Goal: Information Seeking & Learning: Learn about a topic

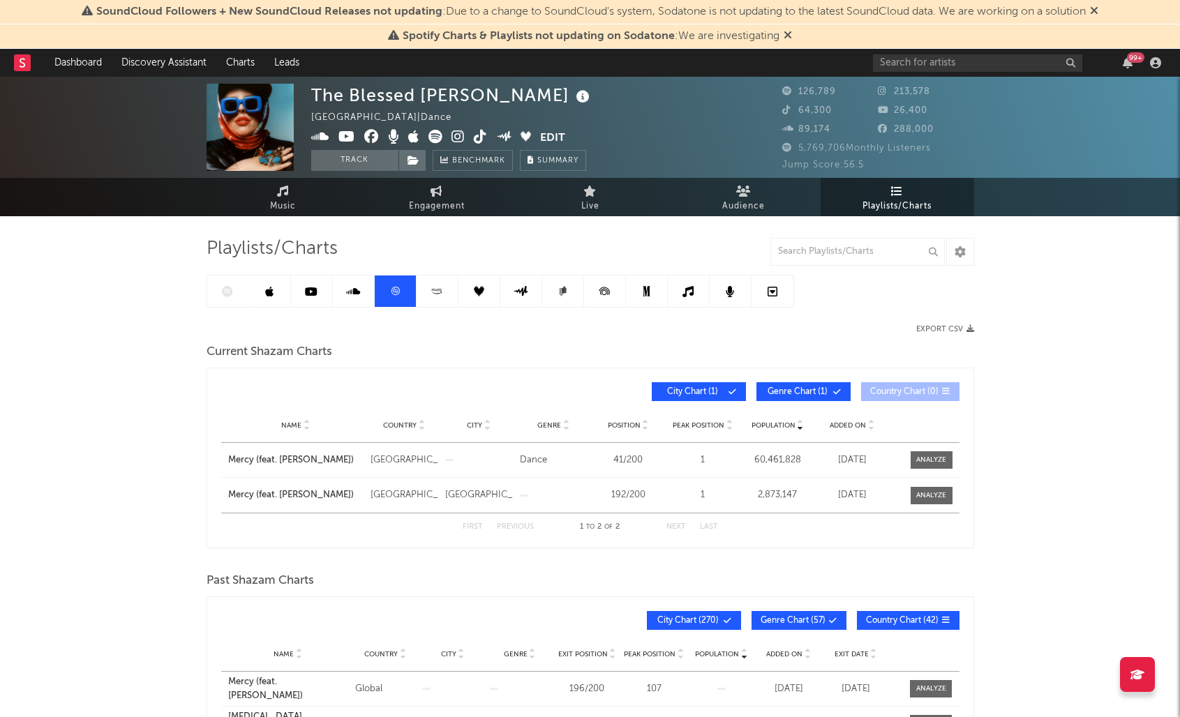
click at [788, 36] on icon at bounding box center [788, 34] width 8 height 11
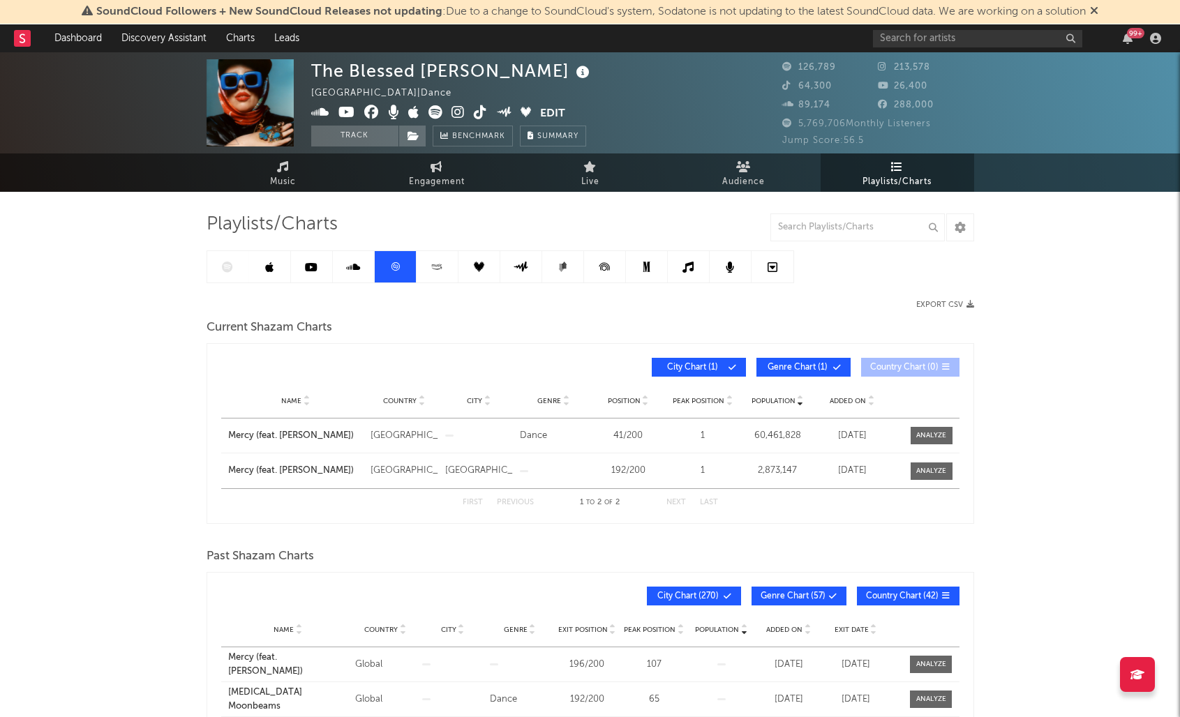
click at [1095, 13] on icon at bounding box center [1094, 10] width 8 height 11
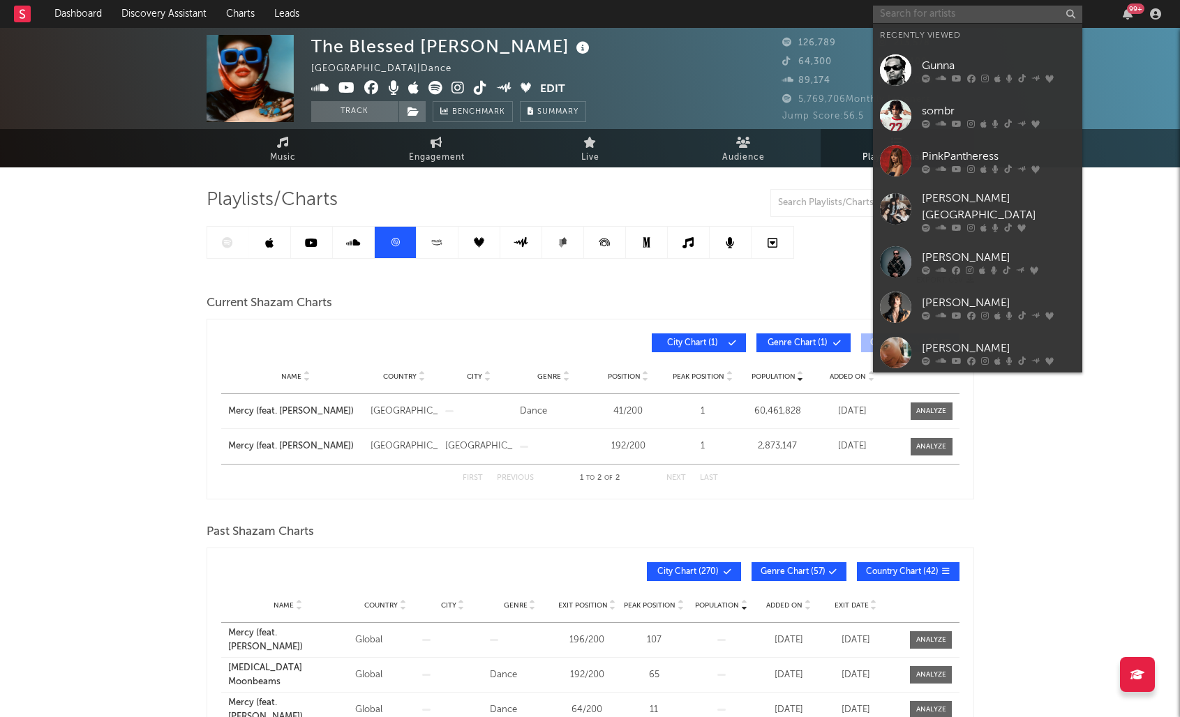
click at [982, 18] on input "text" at bounding box center [977, 14] width 209 height 17
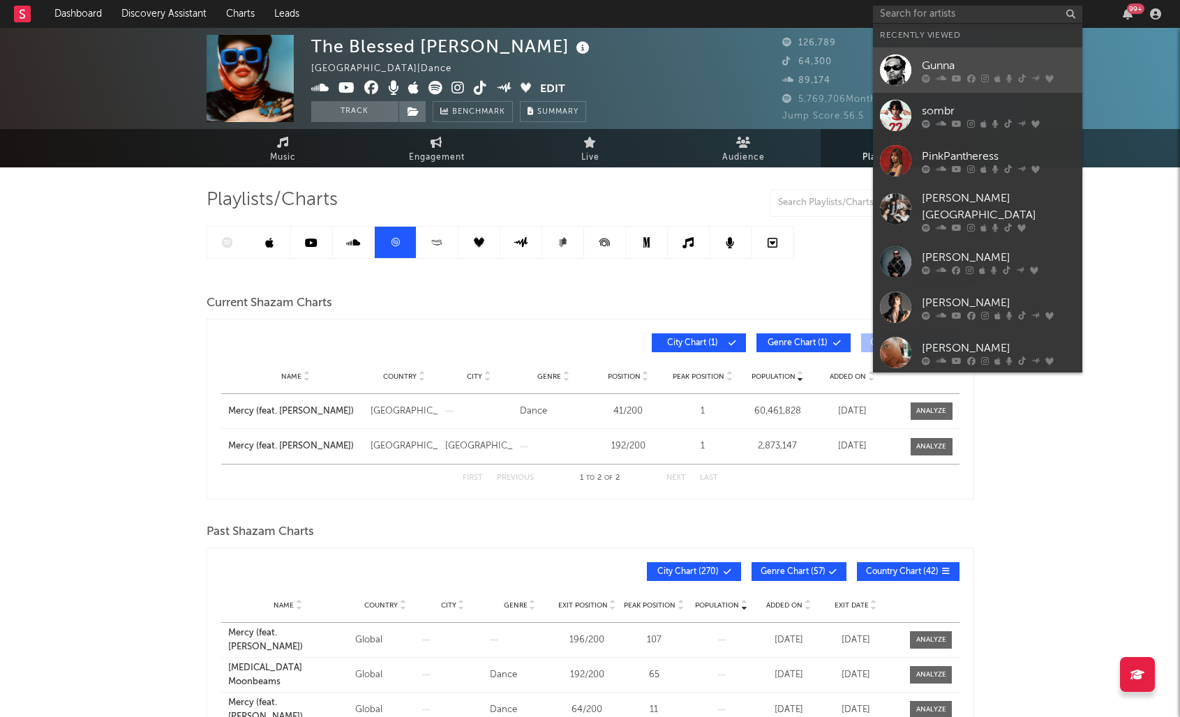
click at [943, 68] on div "Gunna" at bounding box center [998, 65] width 153 height 17
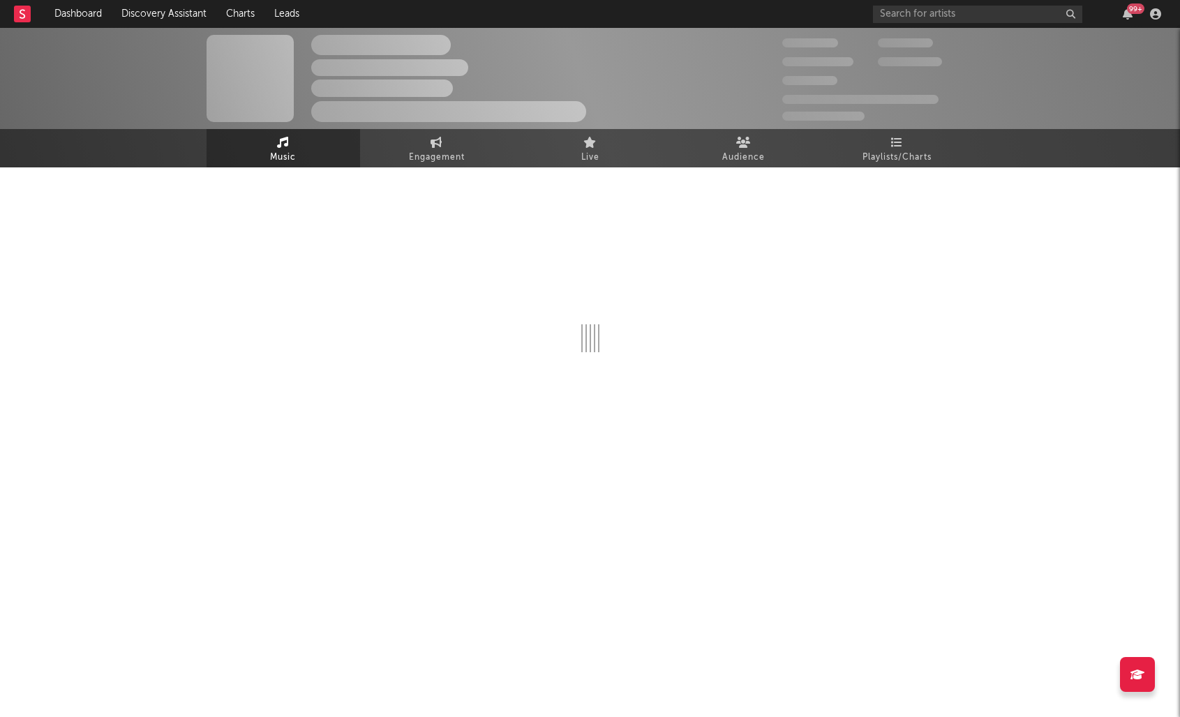
select select "6m"
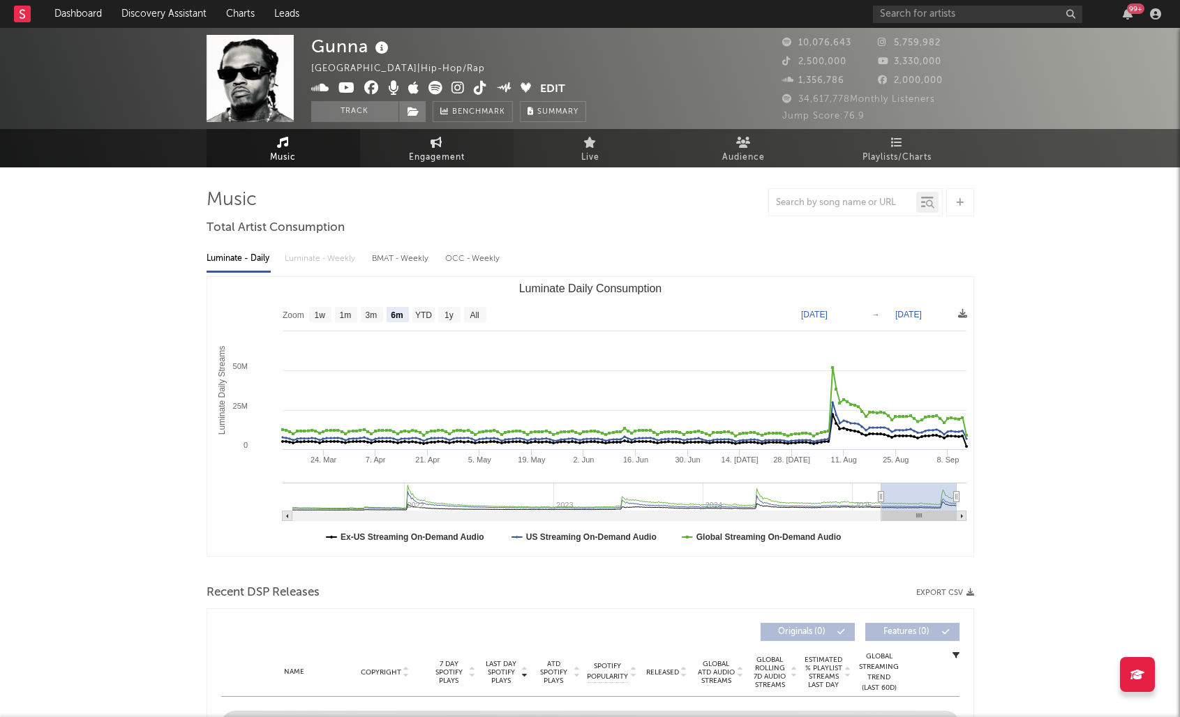
click at [448, 153] on span "Engagement" at bounding box center [437, 157] width 56 height 17
select select "1w"
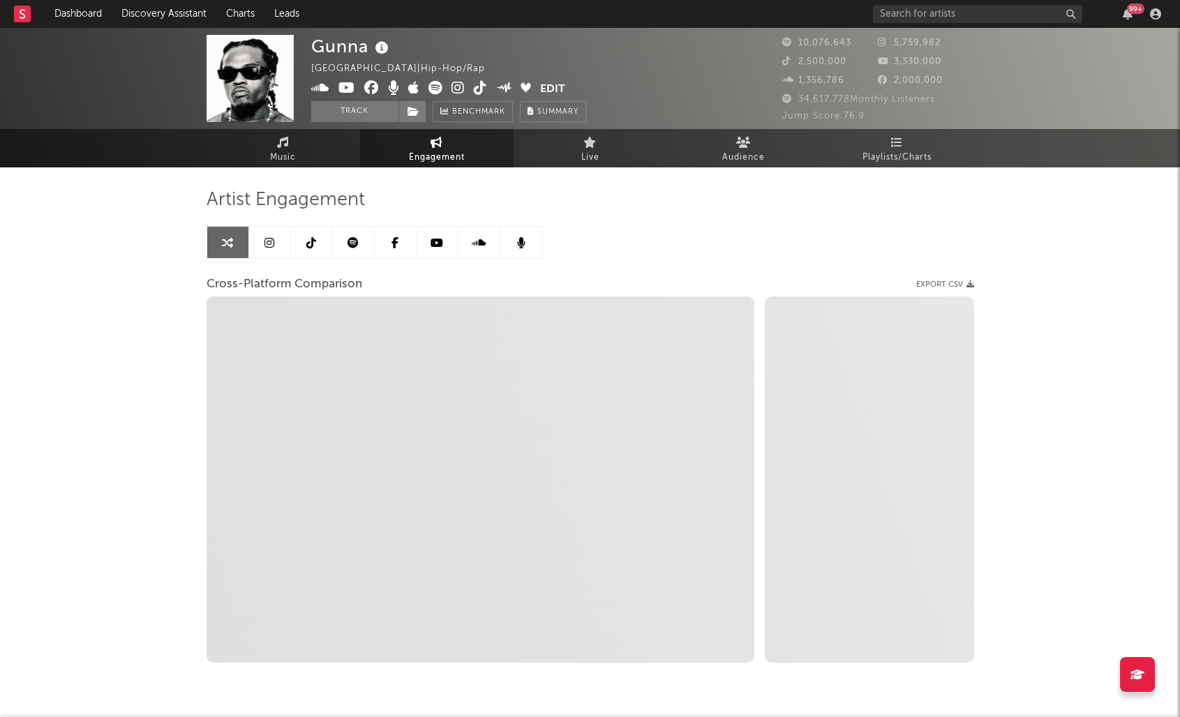
click at [299, 239] on link at bounding box center [312, 242] width 42 height 31
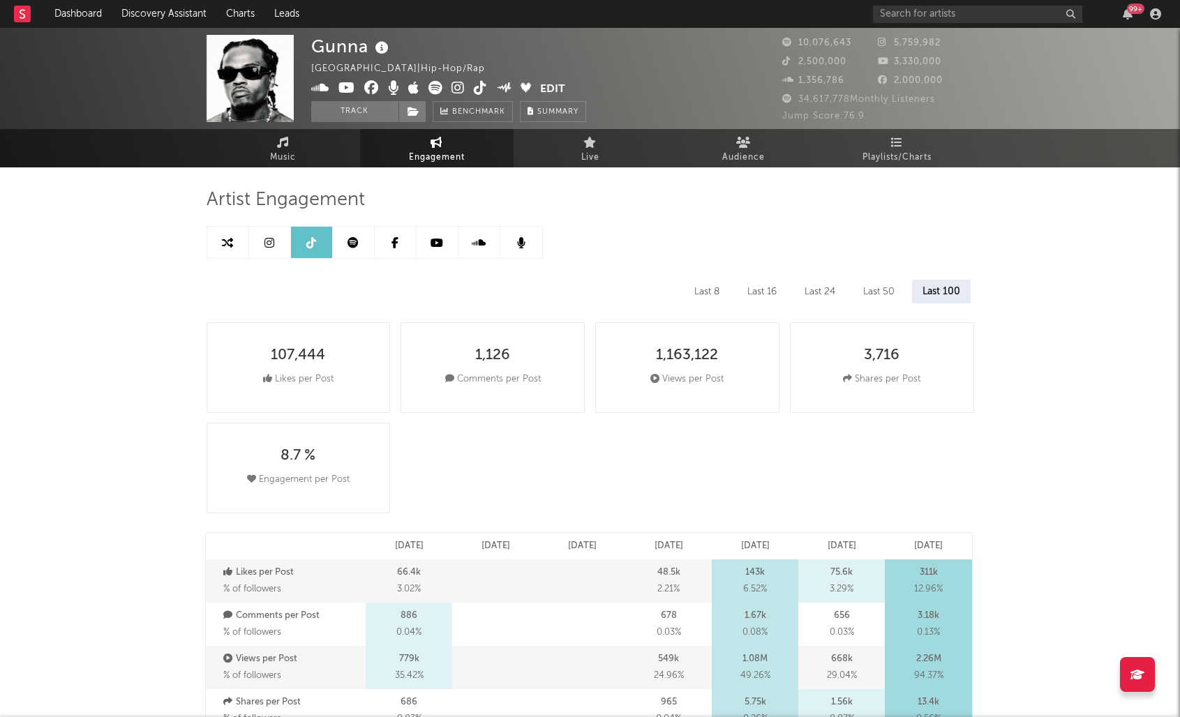
select select "6m"
click at [293, 140] on link "Music" at bounding box center [283, 148] width 153 height 38
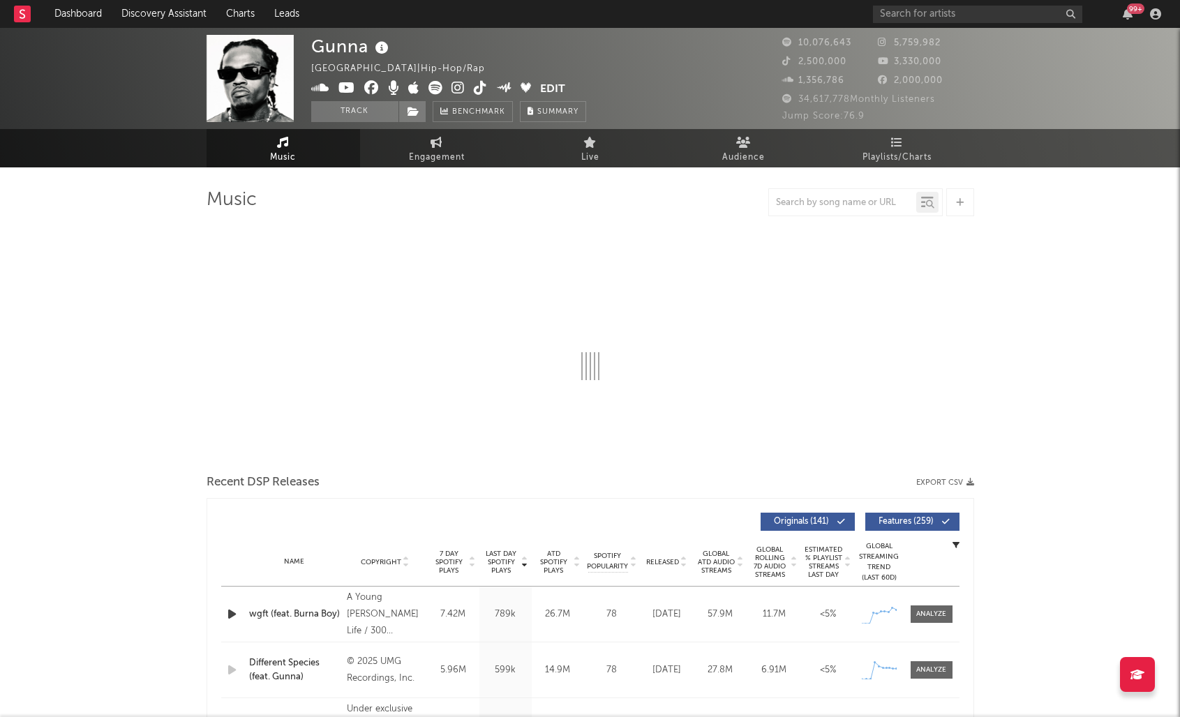
select select "6m"
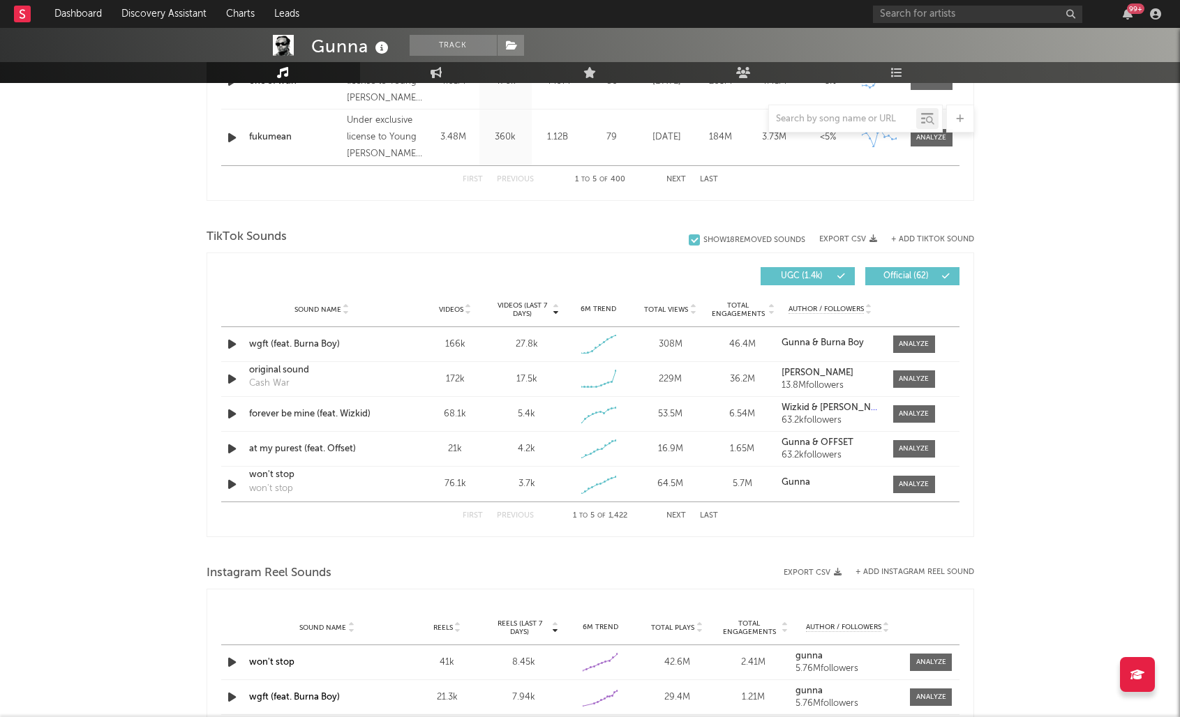
scroll to position [814, 0]
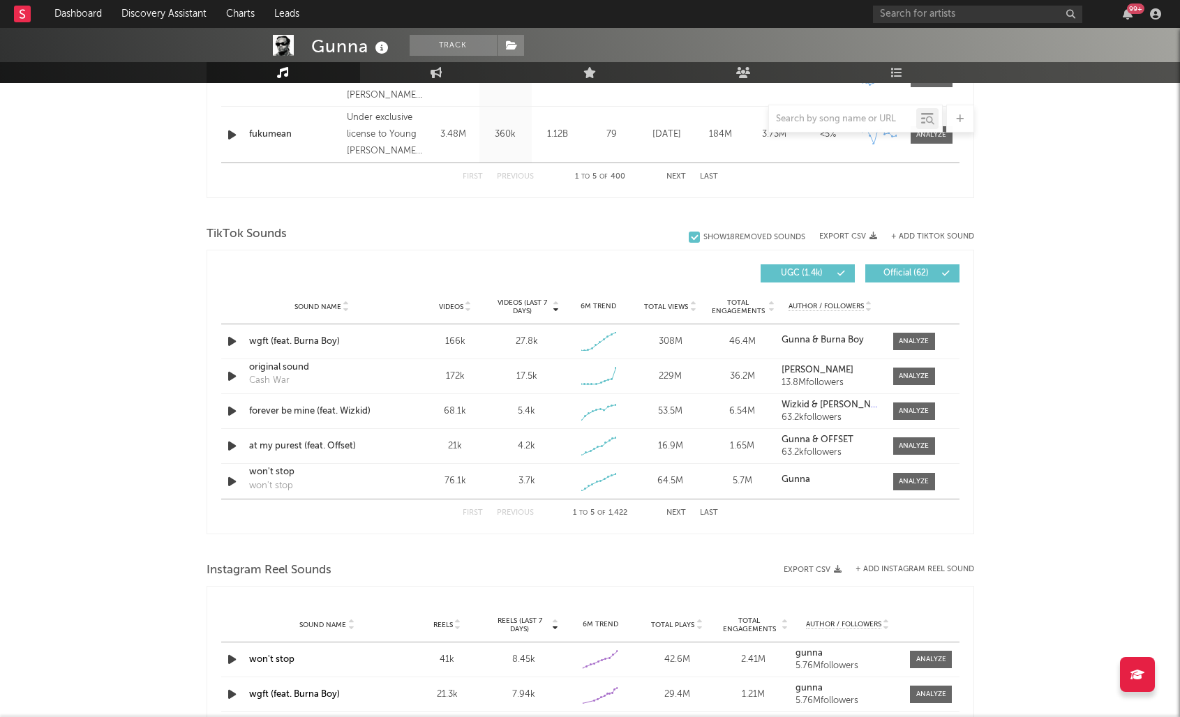
click at [559, 301] on div "Videos (last 7 days)" at bounding box center [526, 307] width 72 height 17
click at [913, 336] on div at bounding box center [914, 341] width 30 height 10
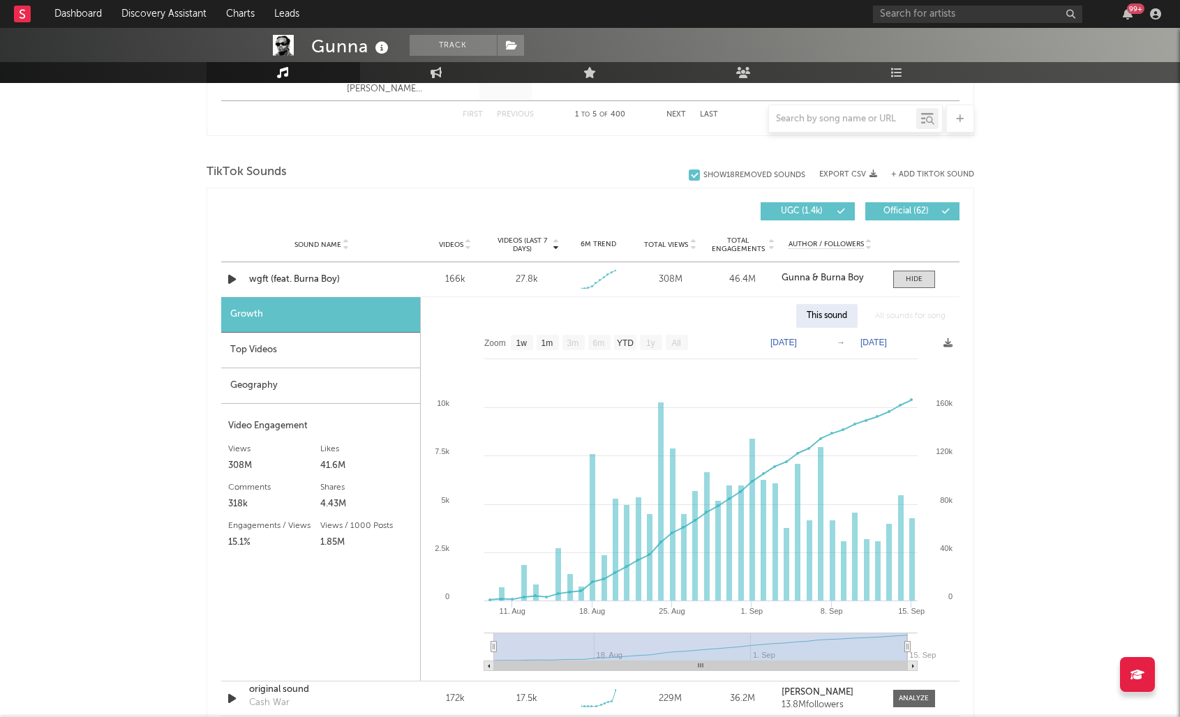
scroll to position [874, 0]
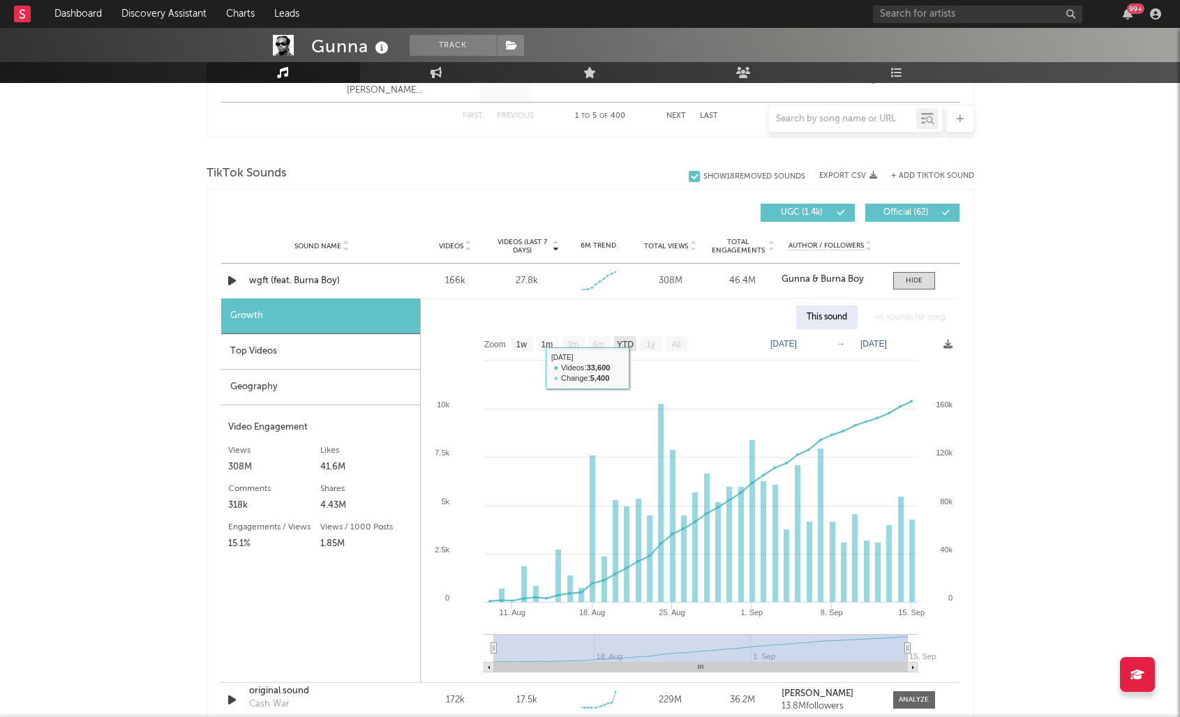
click at [631, 344] on text "YTD" at bounding box center [624, 345] width 17 height 10
select select "YTD"
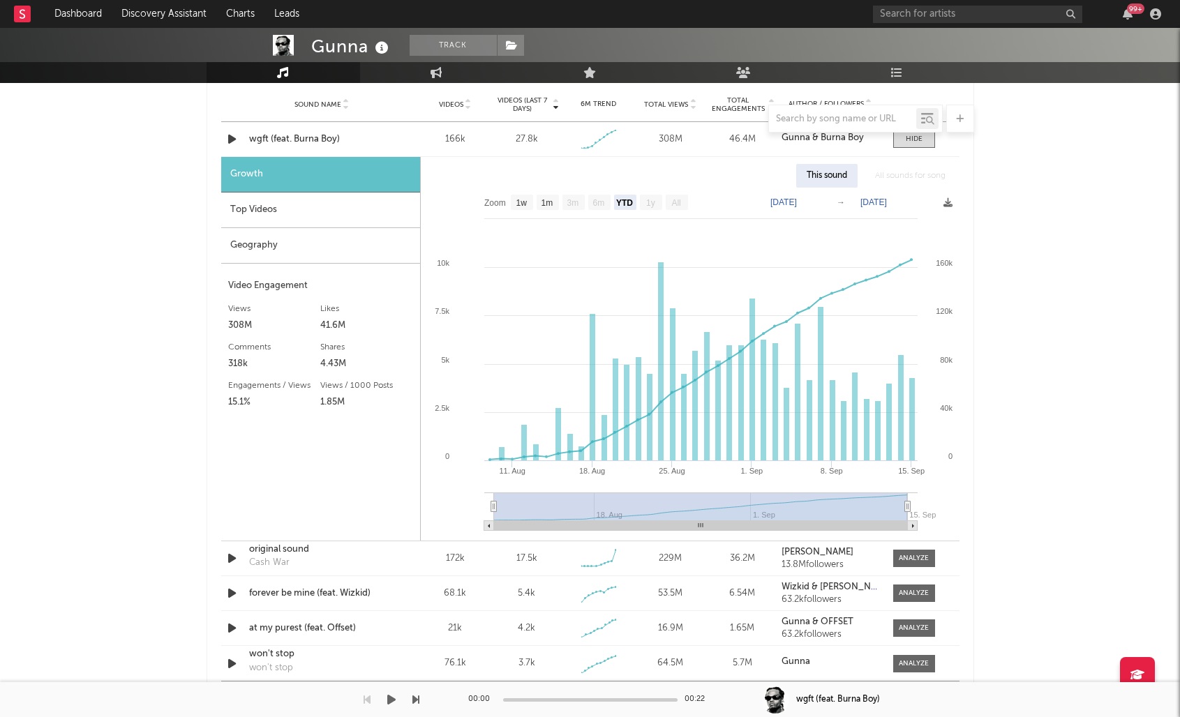
scroll to position [1013, 0]
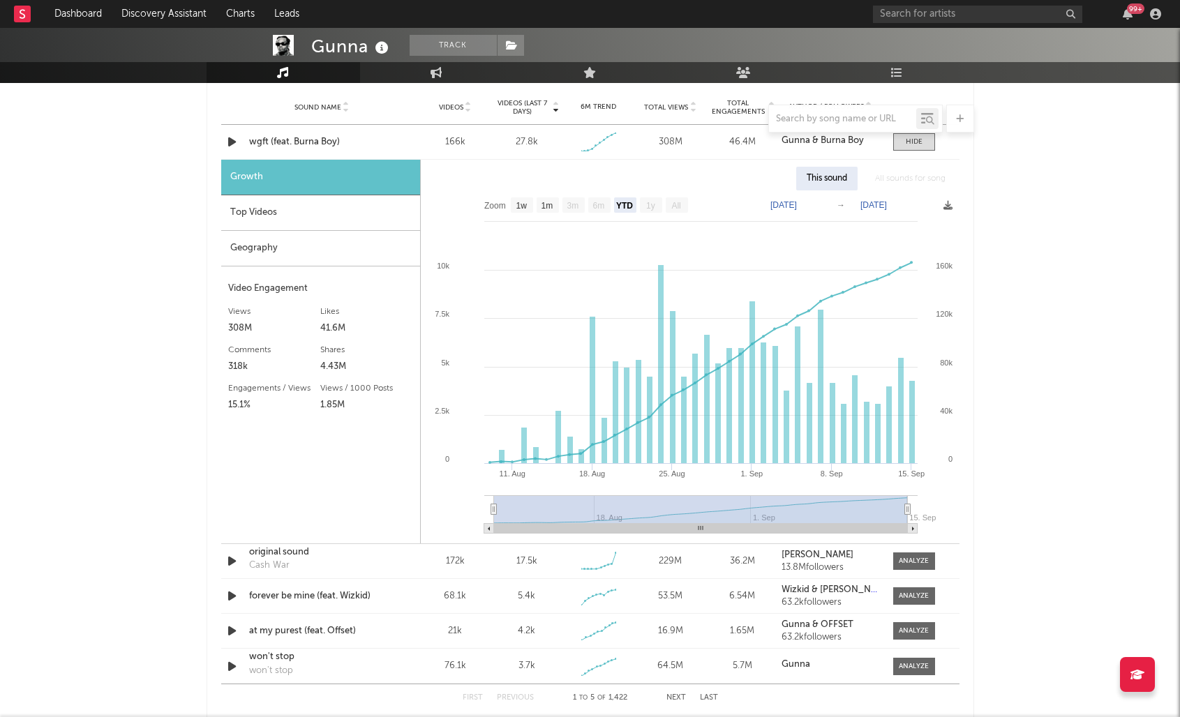
click at [1005, 417] on div "Gunna Track [GEOGRAPHIC_DATA] | Hip-Hop/Rap Edit Track Benchmark Summary 10,076…" at bounding box center [590, 261] width 1180 height 2492
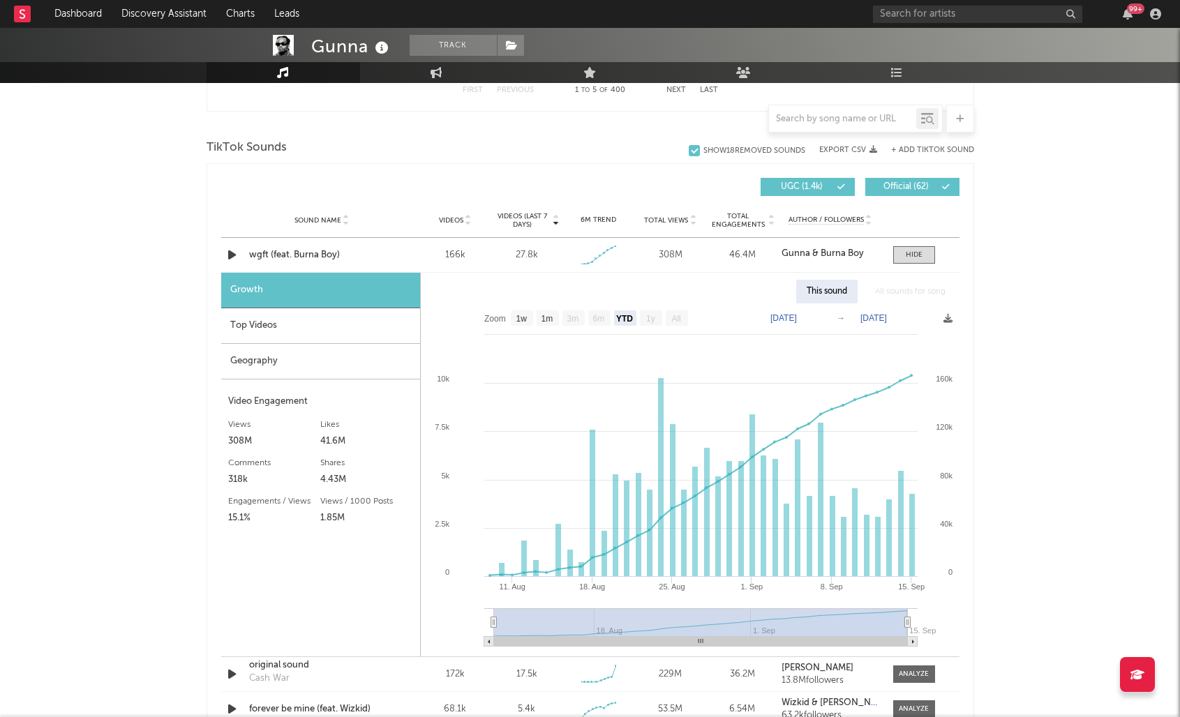
scroll to position [899, 0]
click at [557, 218] on icon at bounding box center [555, 219] width 7 height 6
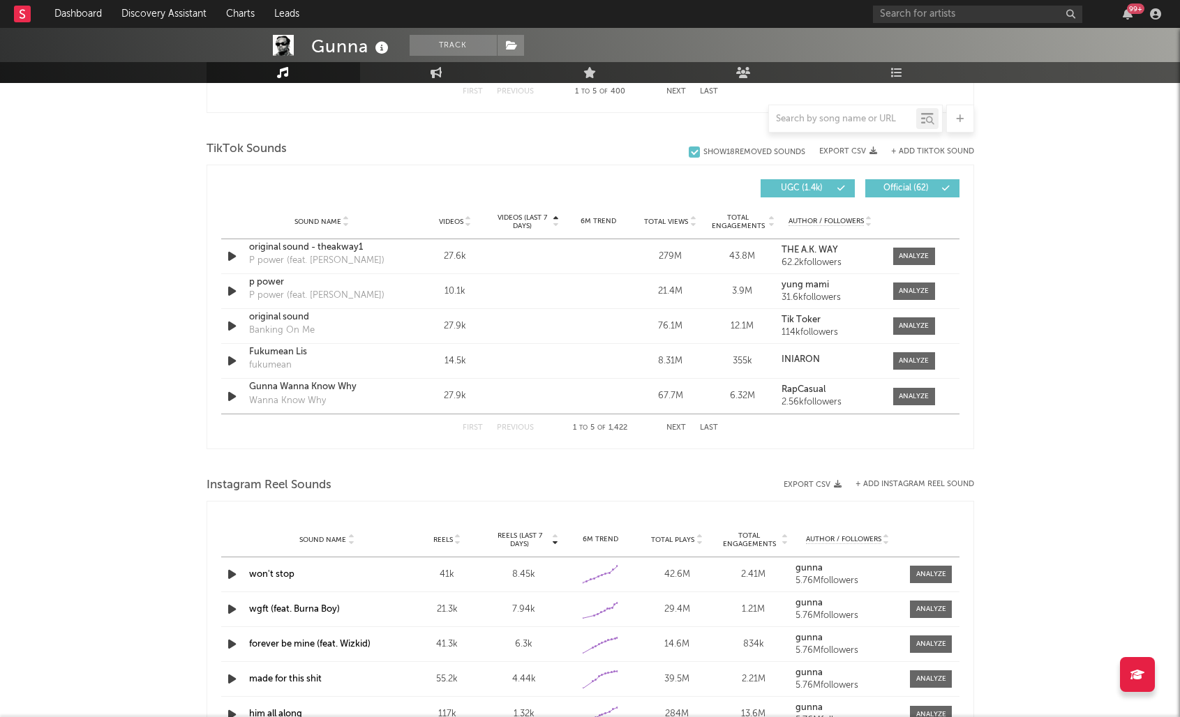
click at [555, 223] on icon at bounding box center [555, 225] width 7 height 6
select select "1w"
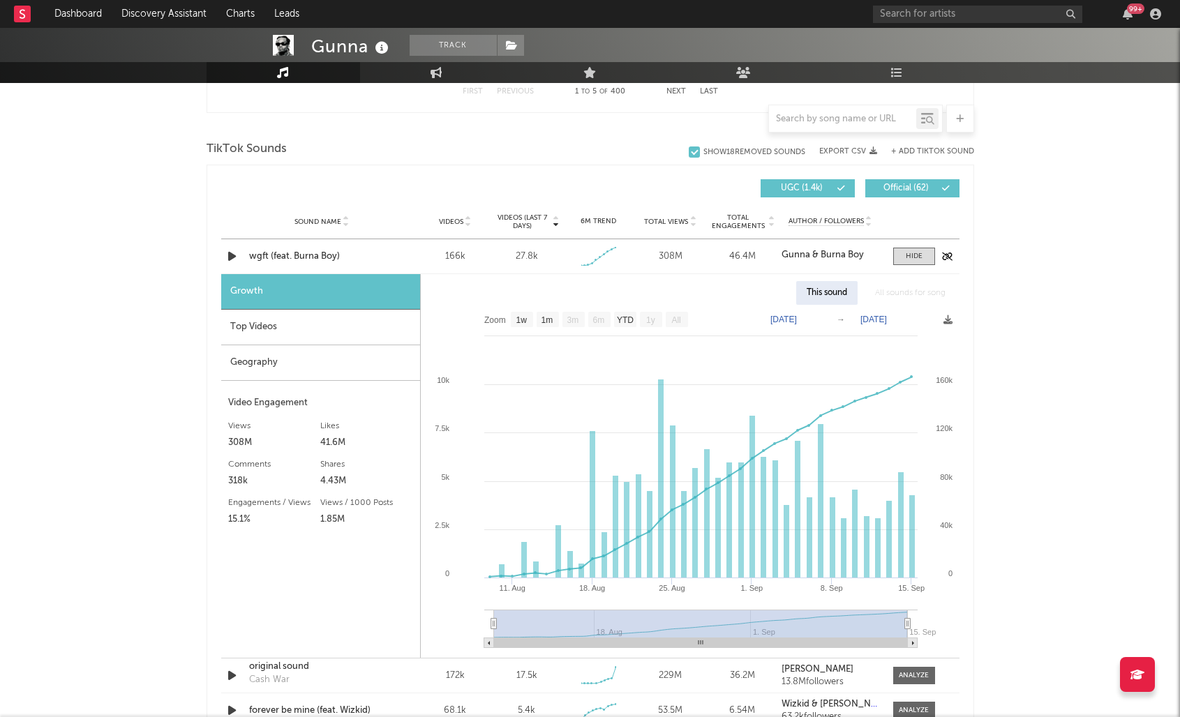
click at [522, 261] on div "27.8k" at bounding box center [527, 257] width 22 height 14
click at [527, 257] on div "27.8k" at bounding box center [527, 257] width 22 height 14
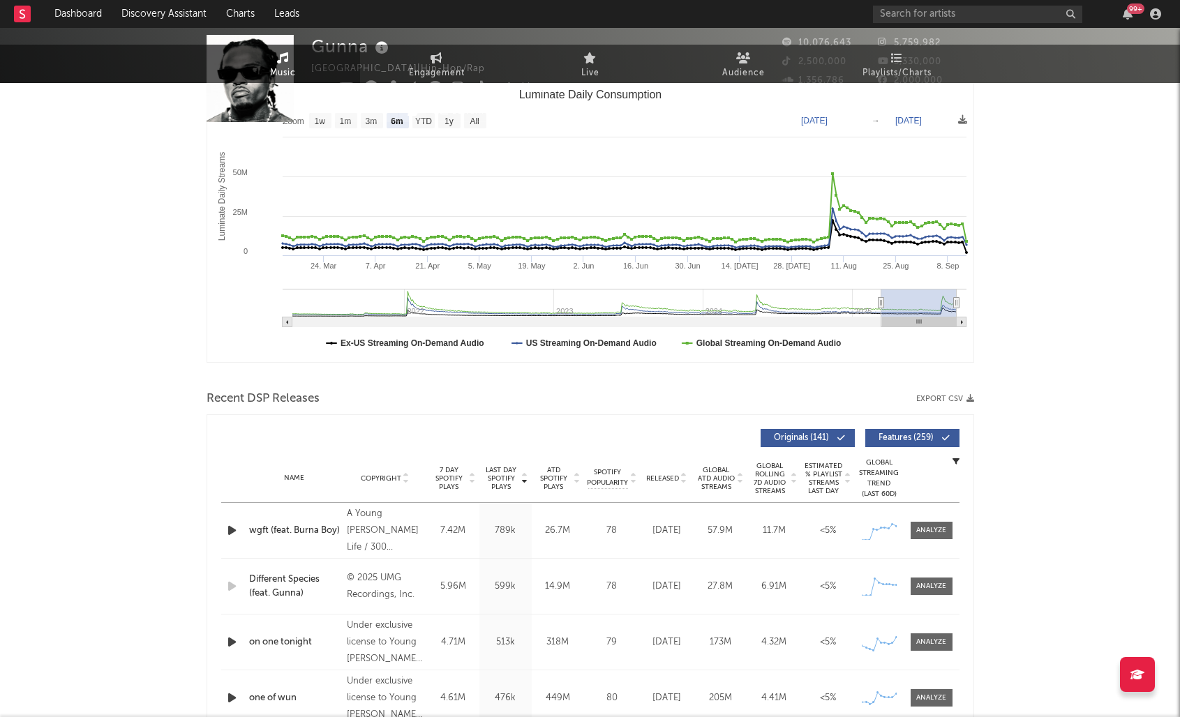
scroll to position [0, 0]
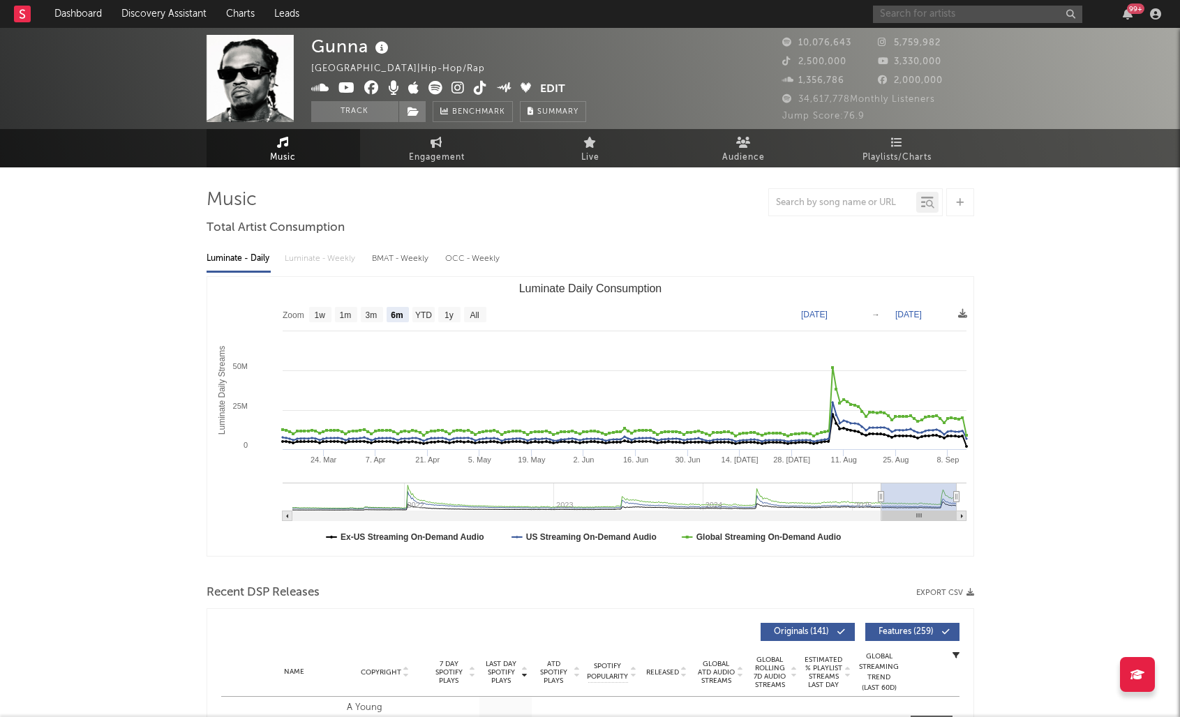
click at [906, 13] on input "text" at bounding box center [977, 14] width 209 height 17
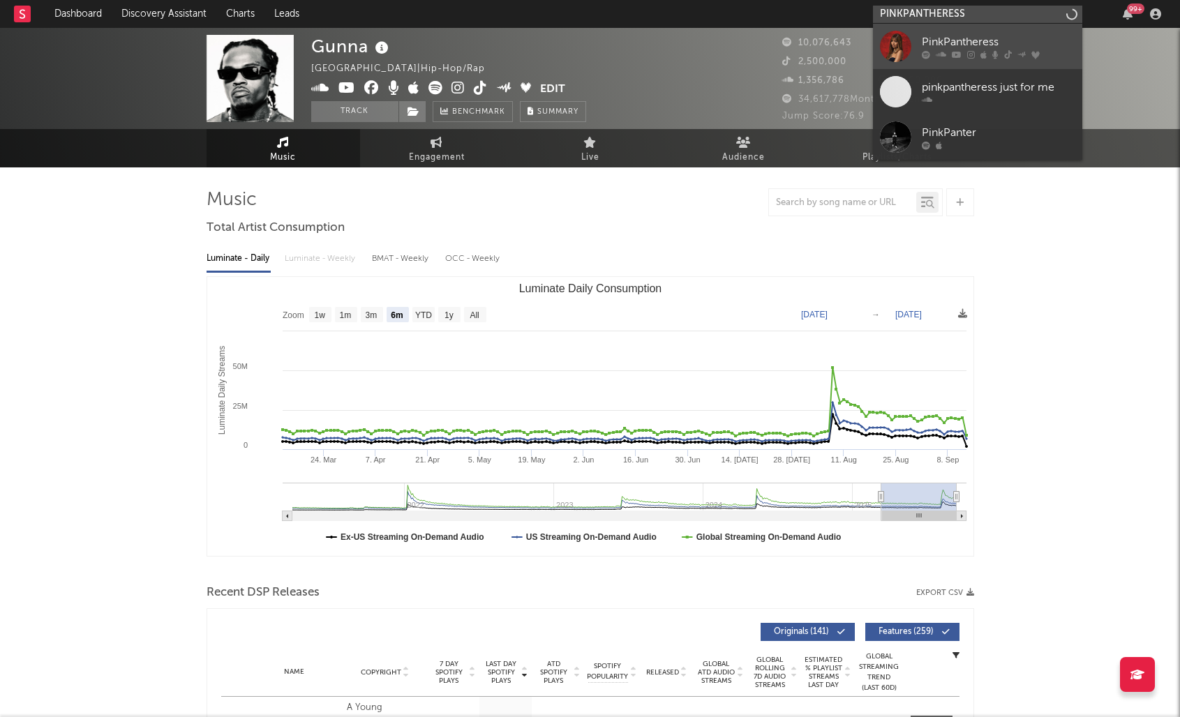
type input "PINKPANTHERESS"
click at [933, 35] on div "PinkPantheress" at bounding box center [998, 41] width 153 height 17
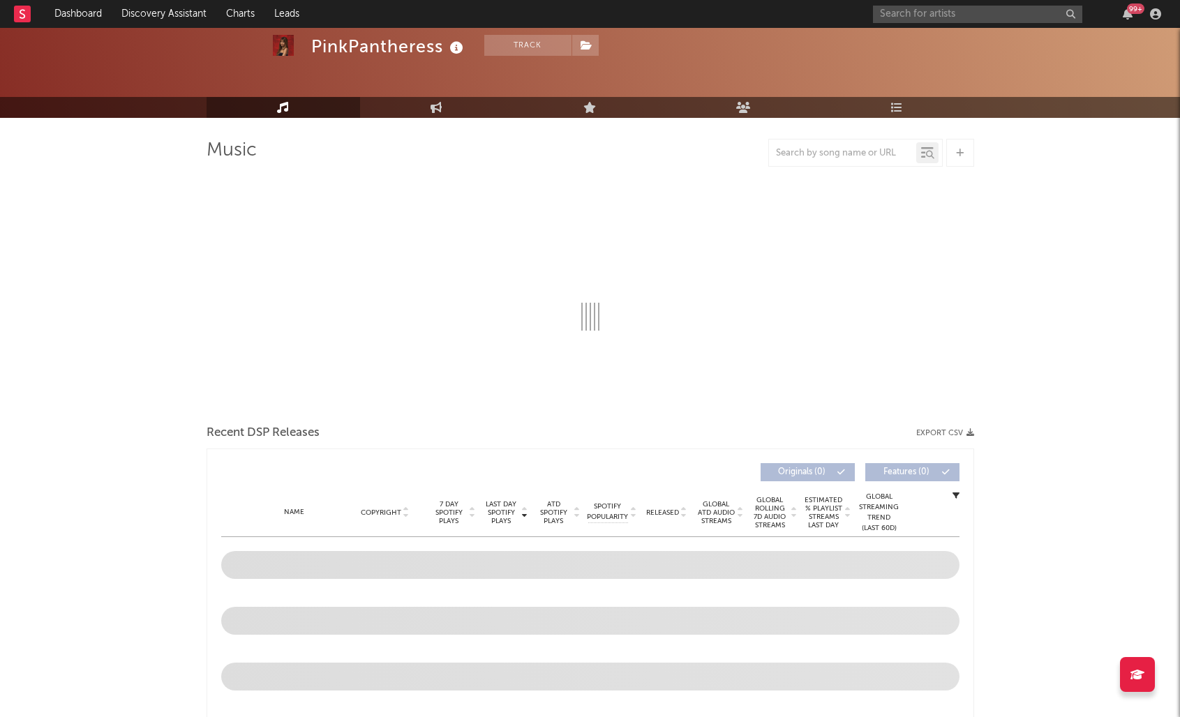
select select "6m"
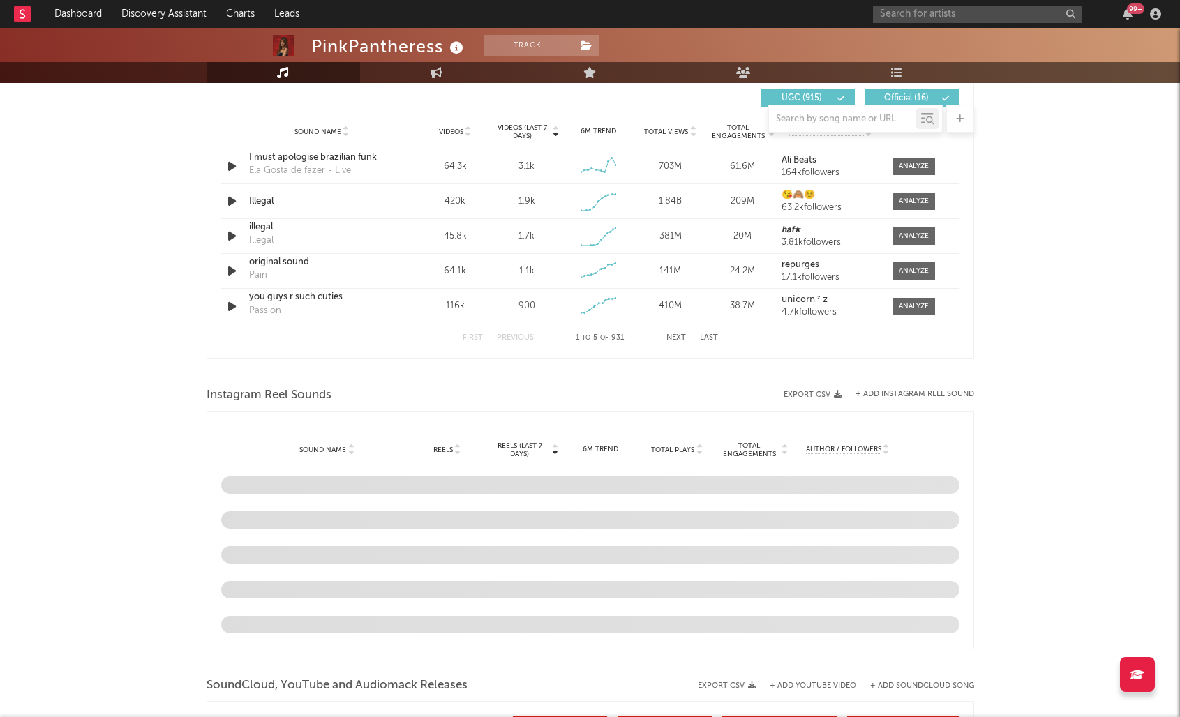
scroll to position [846, 0]
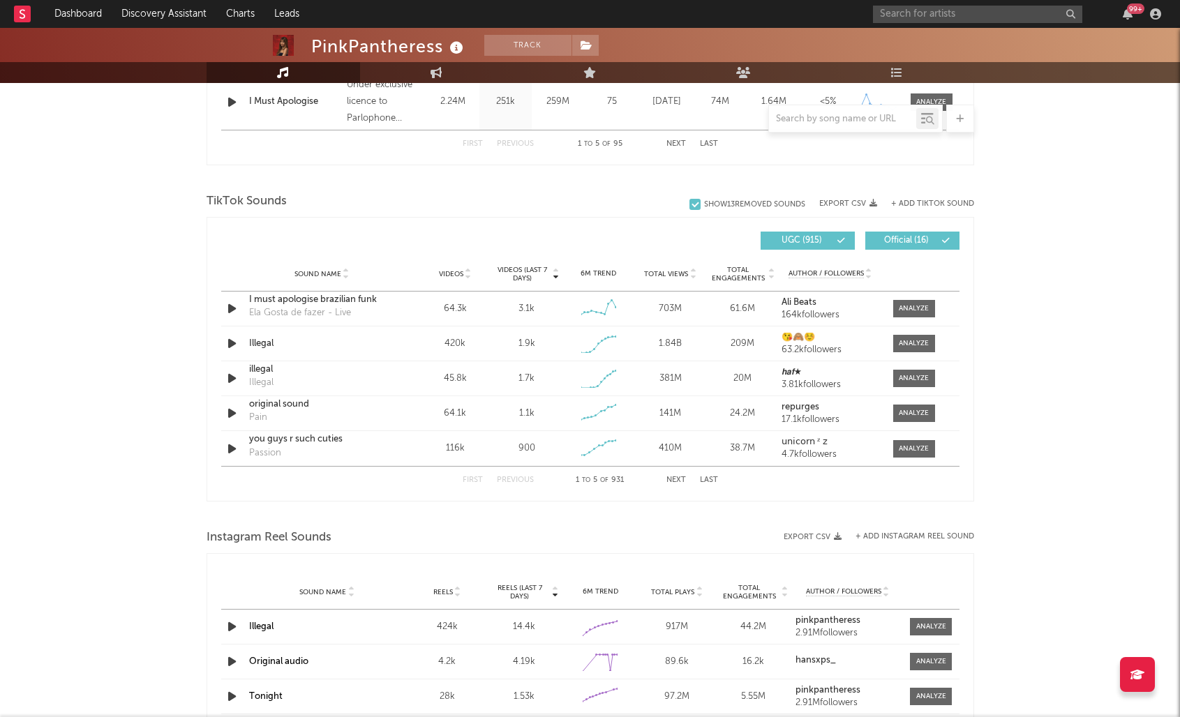
click at [677, 482] on button "Next" at bounding box center [676, 481] width 20 height 8
click at [510, 479] on button "Previous" at bounding box center [515, 481] width 37 height 8
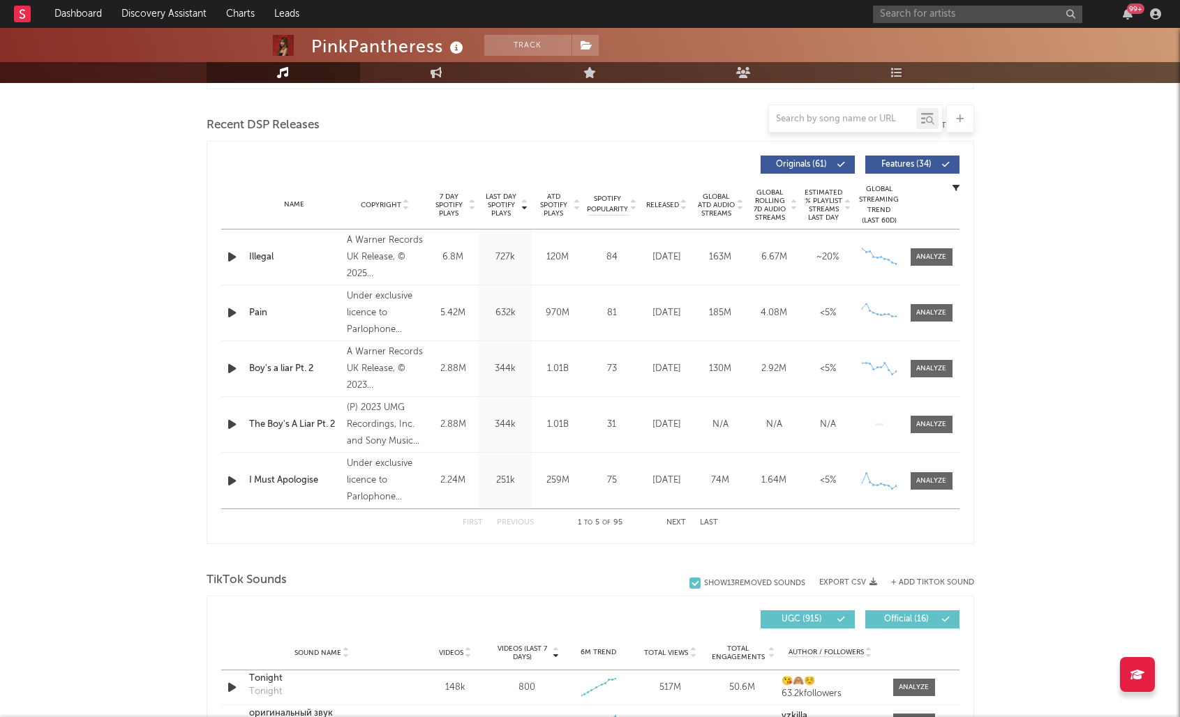
scroll to position [0, 0]
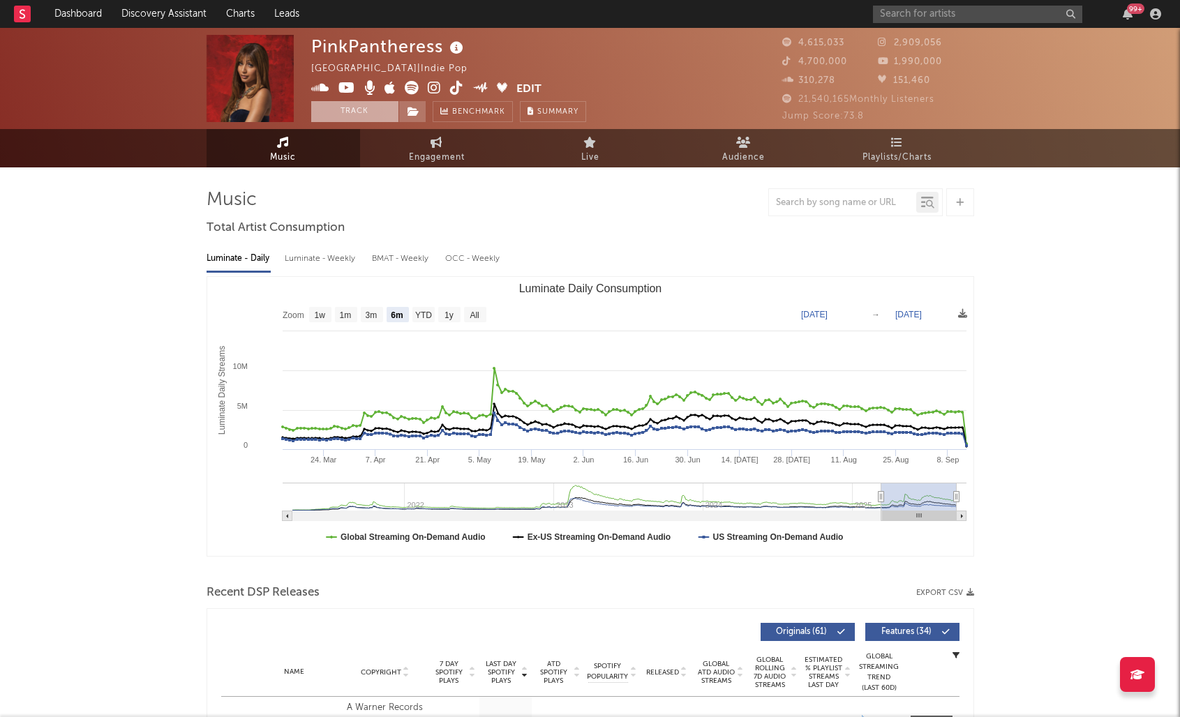
click at [360, 110] on button "Track" at bounding box center [354, 111] width 87 height 21
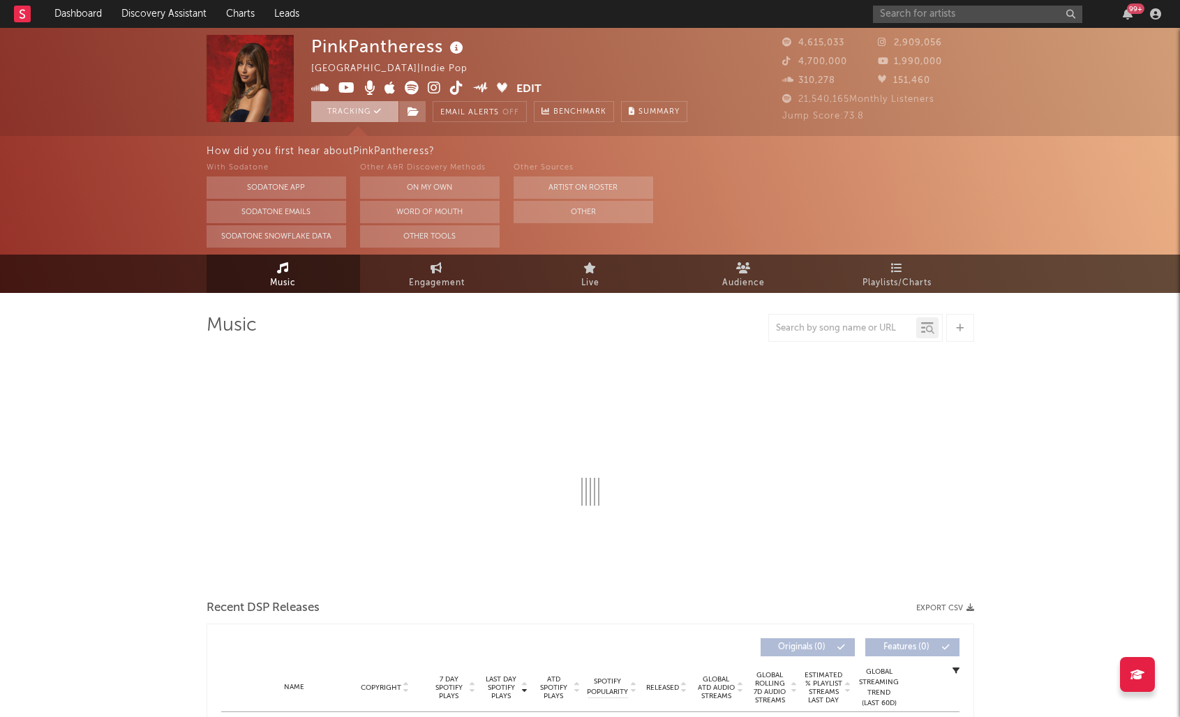
click at [360, 110] on button "Tracking" at bounding box center [354, 111] width 87 height 21
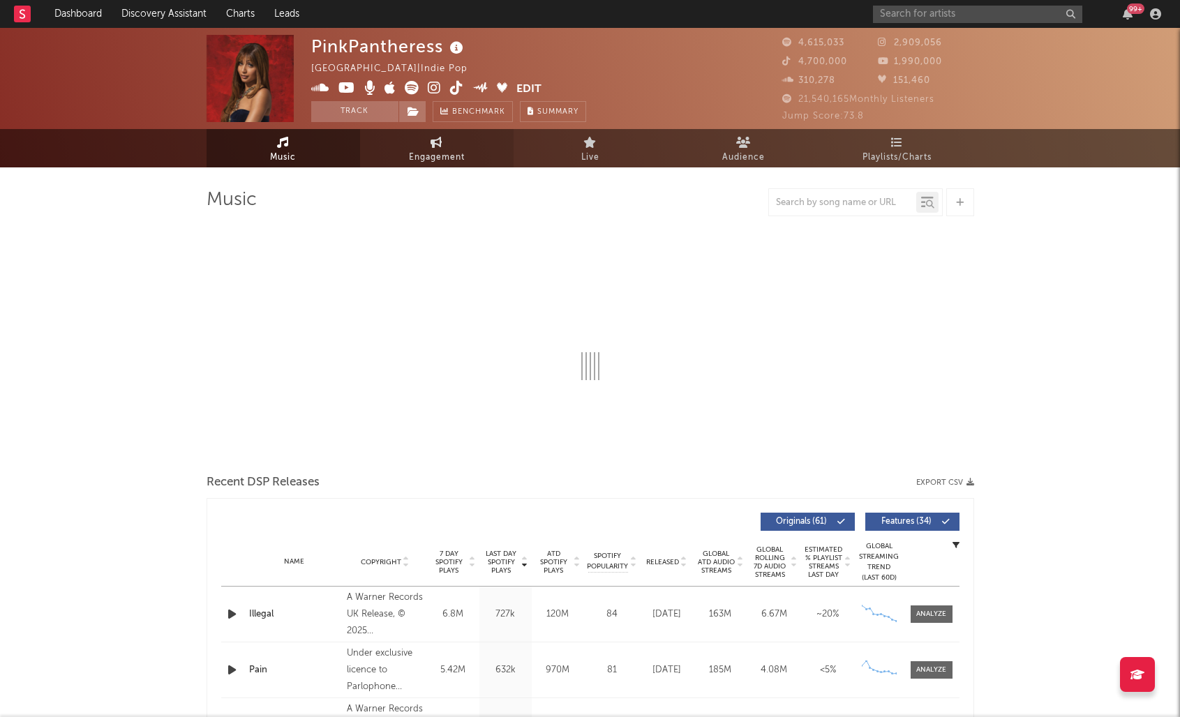
select select "6m"
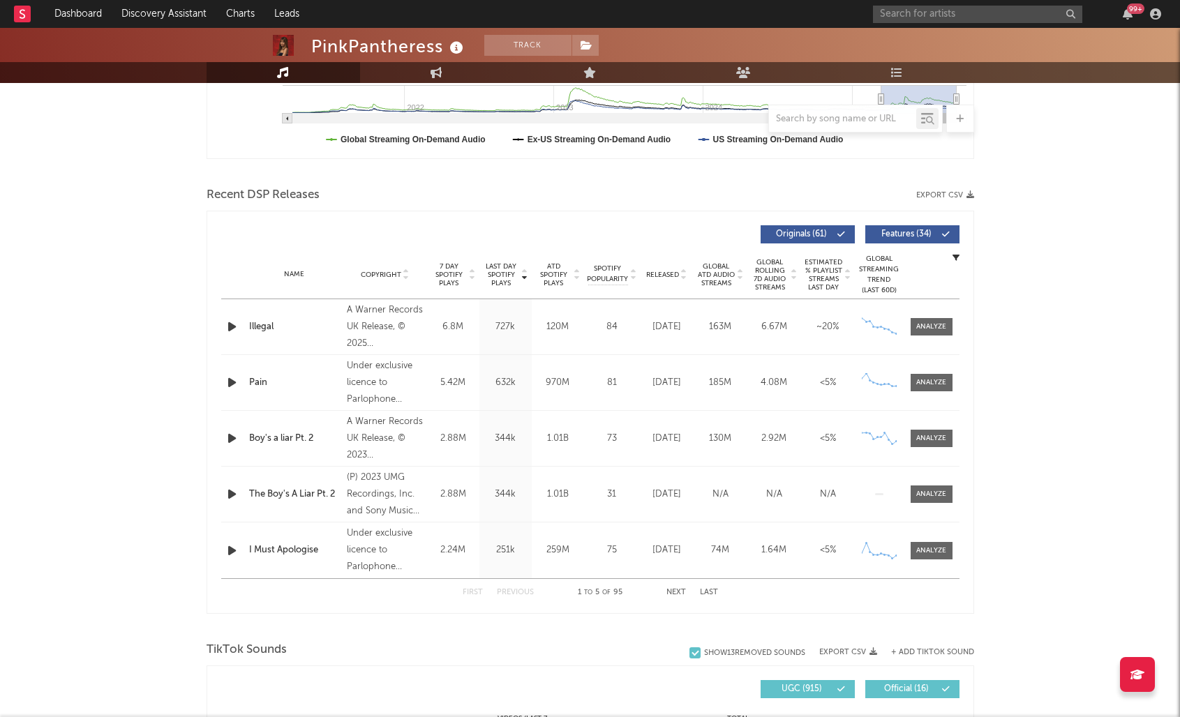
scroll to position [398, 0]
click at [675, 594] on button "Next" at bounding box center [676, 592] width 20 height 8
click at [262, 439] on div "Tonight" at bounding box center [294, 438] width 91 height 14
click at [938, 437] on div at bounding box center [931, 438] width 30 height 10
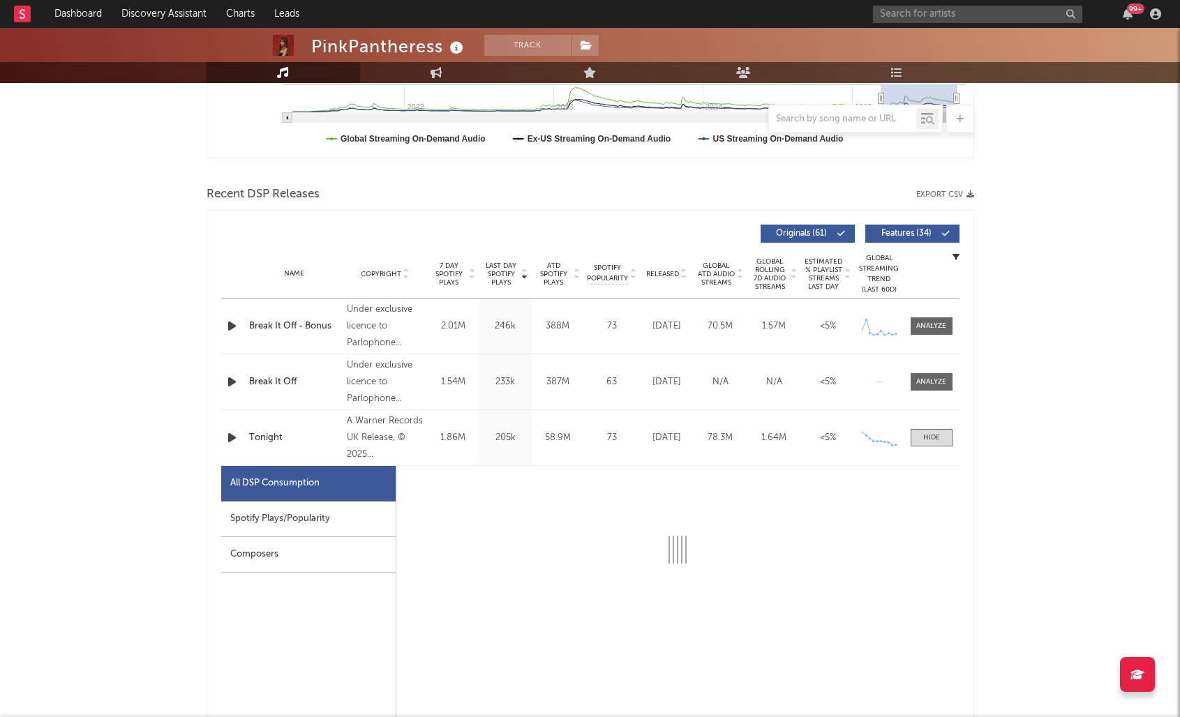
select select "1w"
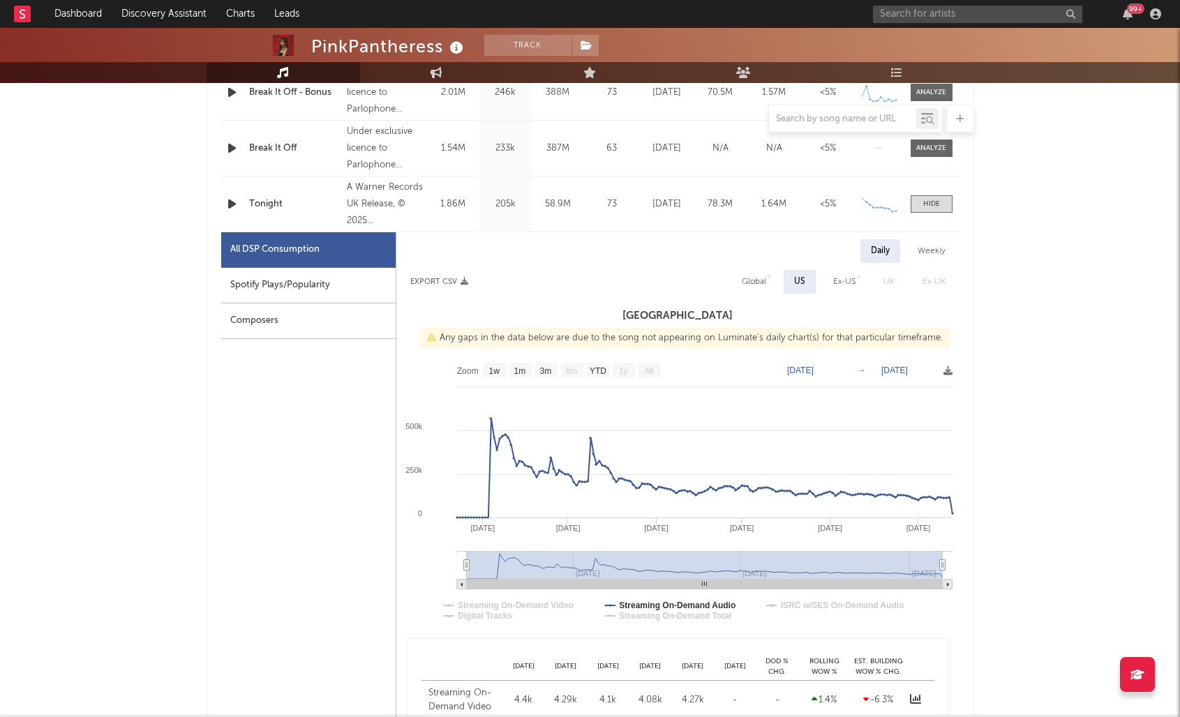
scroll to position [634, 0]
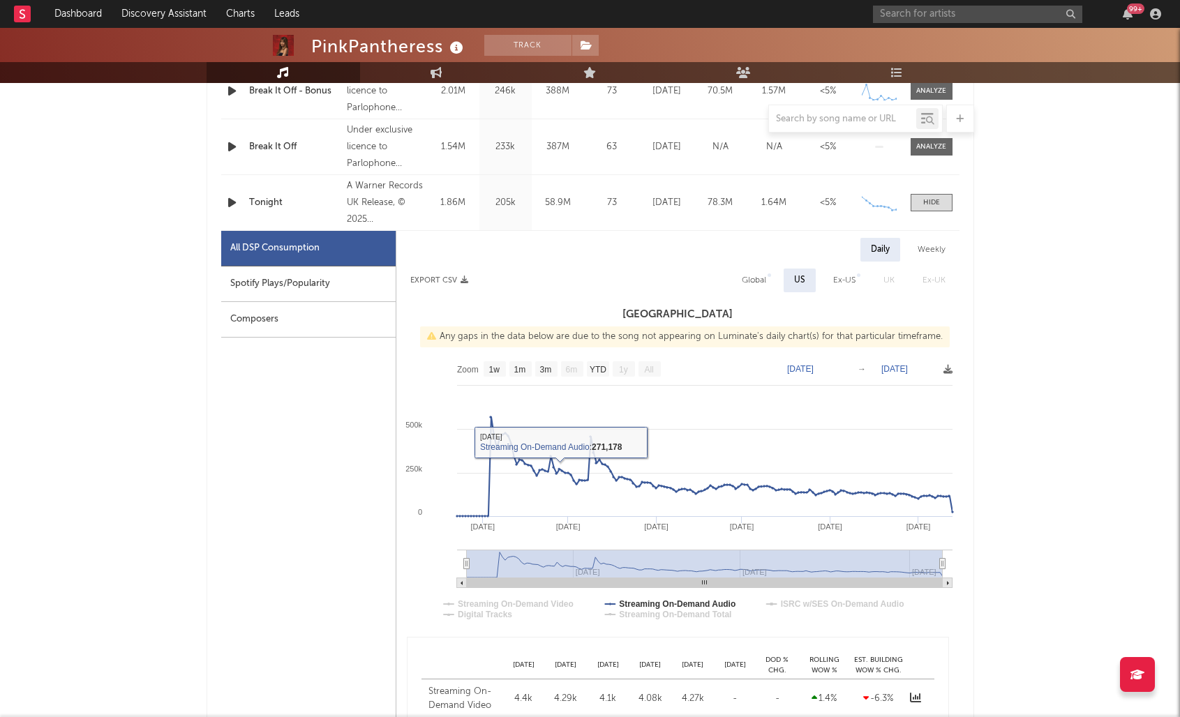
click at [276, 276] on div "Spotify Plays/Popularity" at bounding box center [308, 285] width 174 height 36
select select "1w"
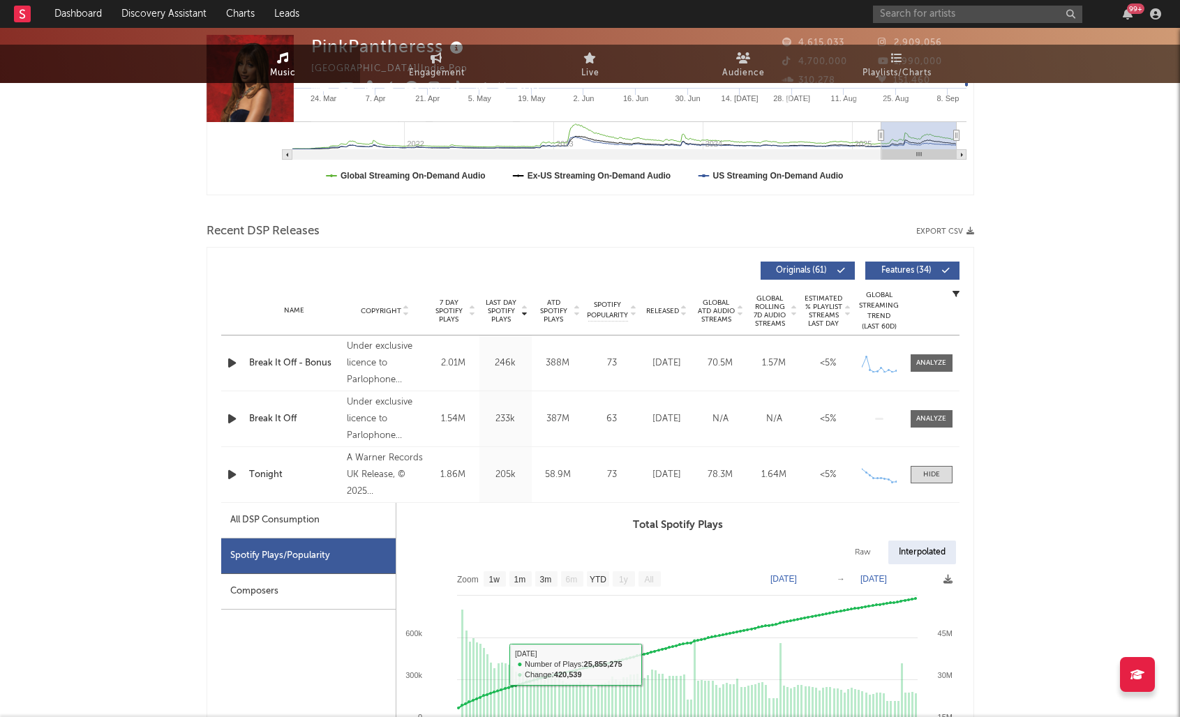
scroll to position [0, 0]
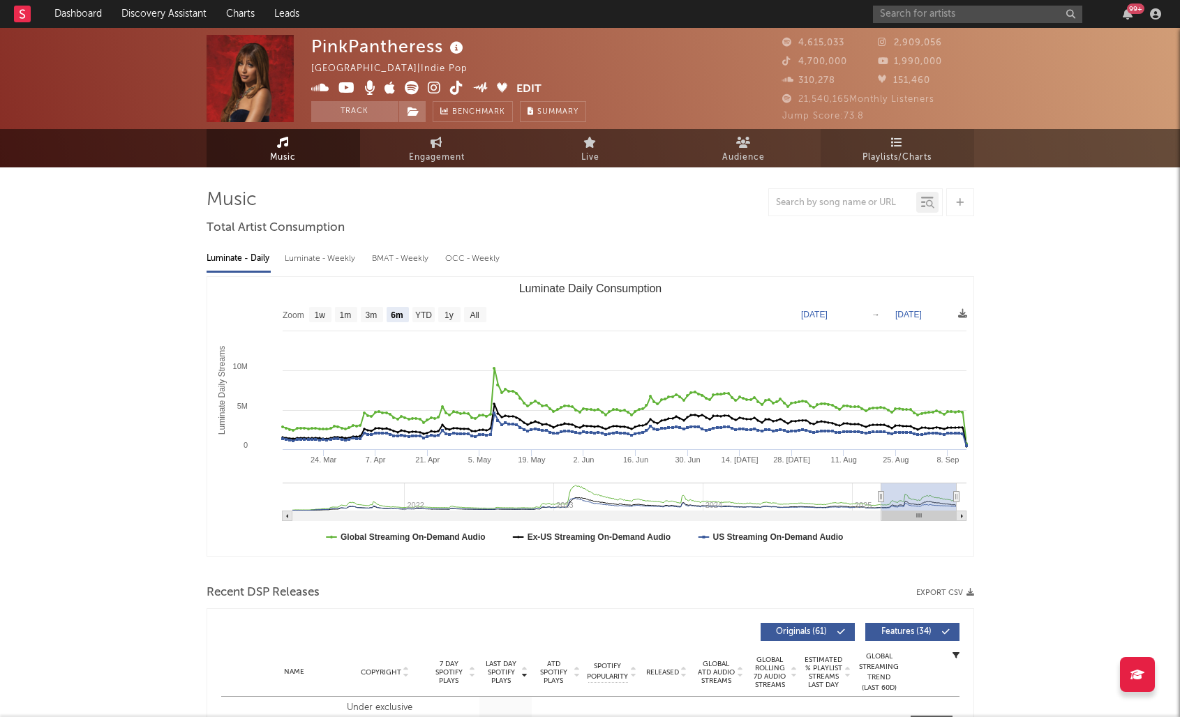
click at [901, 151] on span "Playlists/Charts" at bounding box center [896, 157] width 69 height 17
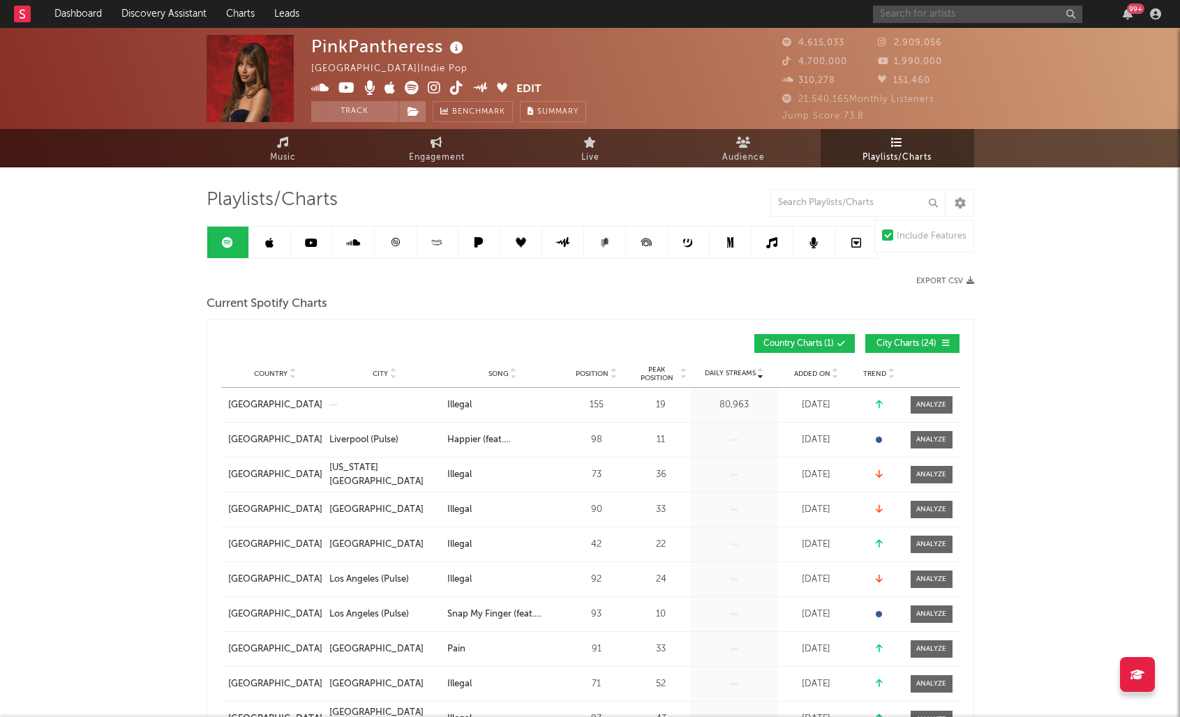
click at [977, 10] on input "text" at bounding box center [977, 14] width 209 height 17
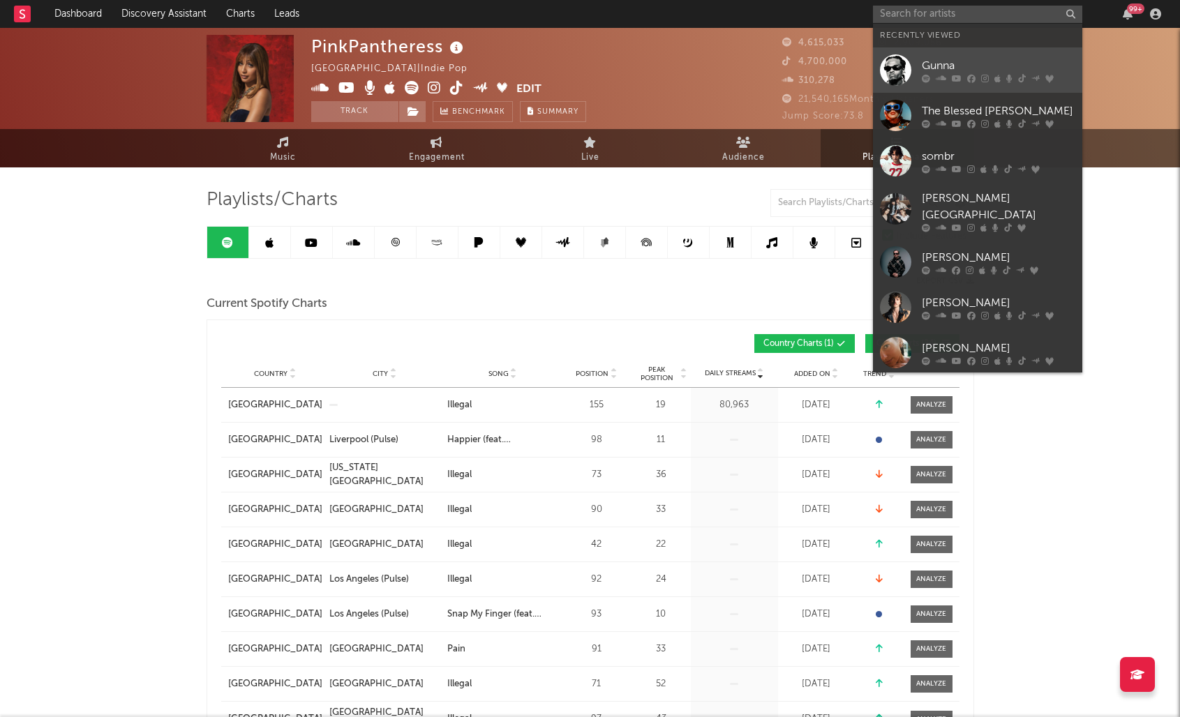
click at [942, 63] on div "Gunna" at bounding box center [998, 65] width 153 height 17
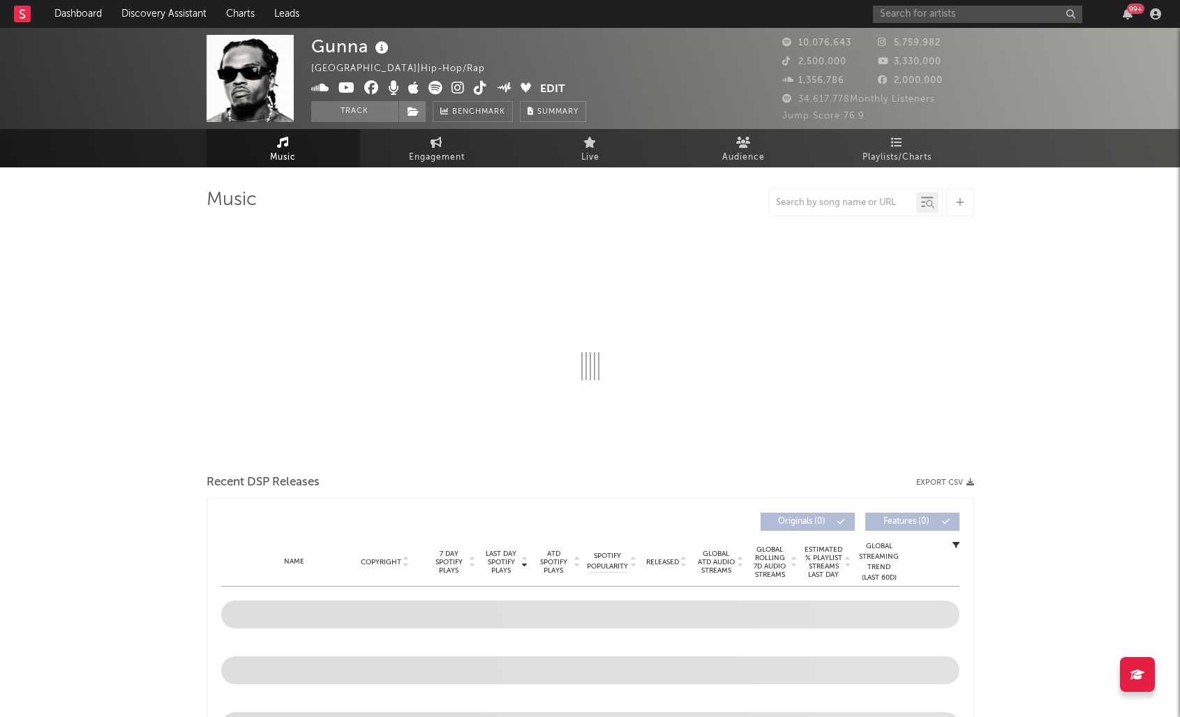
select select "6m"
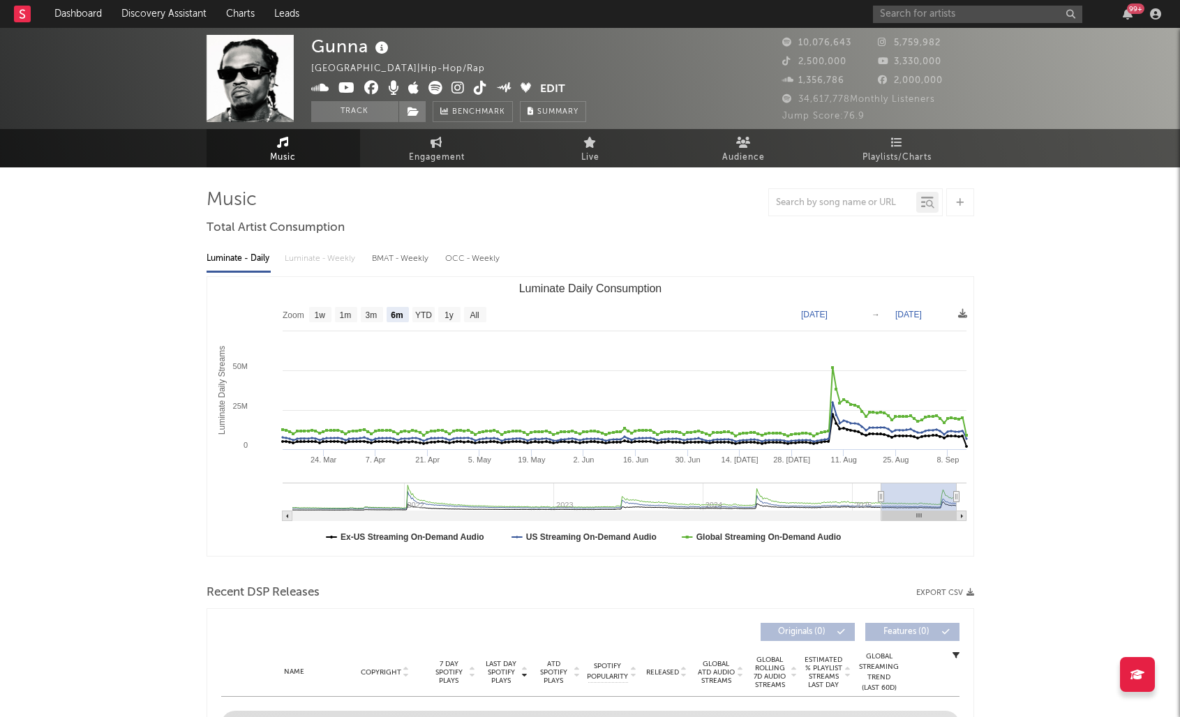
select select "6m"
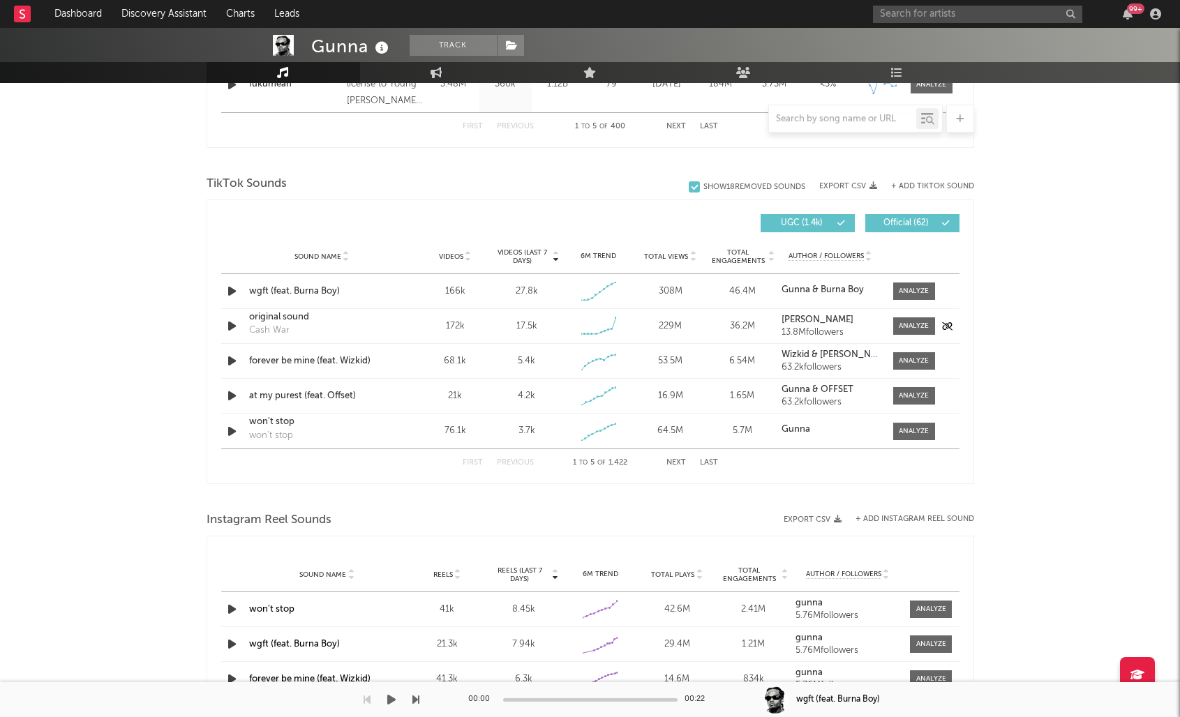
scroll to position [839, 0]
